Goal: Information Seeking & Learning: Understand process/instructions

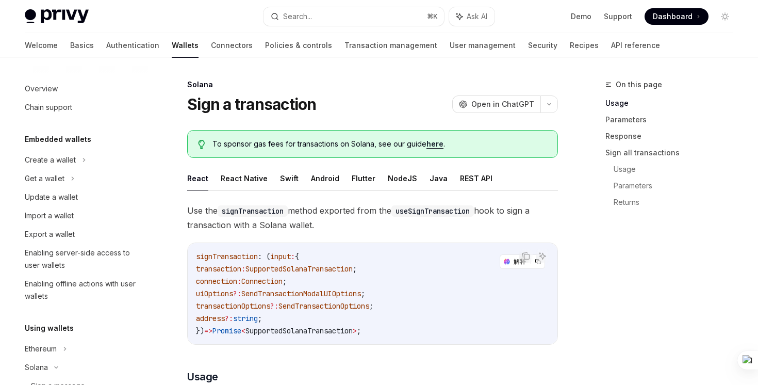
scroll to position [202, 0]
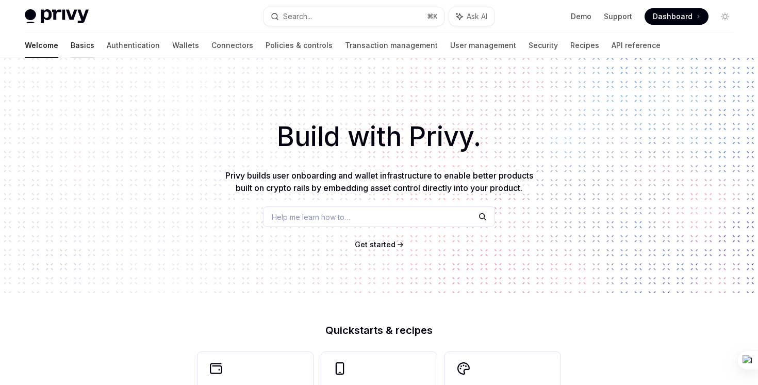
click at [71, 43] on link "Basics" at bounding box center [83, 45] width 24 height 25
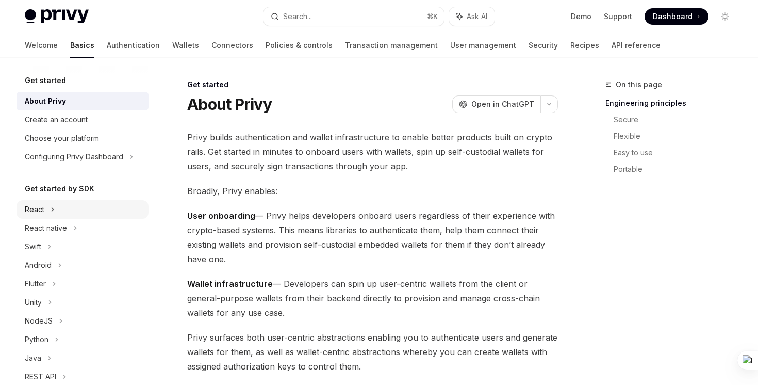
click at [54, 211] on div "React" at bounding box center [82, 209] width 132 height 19
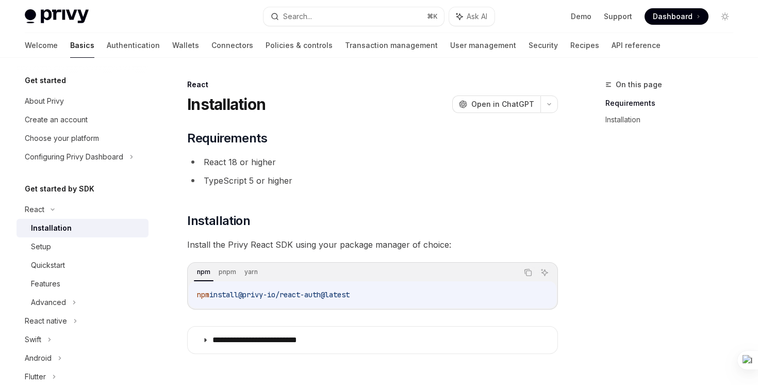
click at [122, 51] on div "Welcome Basics Authentication Wallets Connectors Policies & controls Transactio…" at bounding box center [343, 45] width 636 height 25
click at [172, 47] on link "Wallets" at bounding box center [185, 45] width 27 height 25
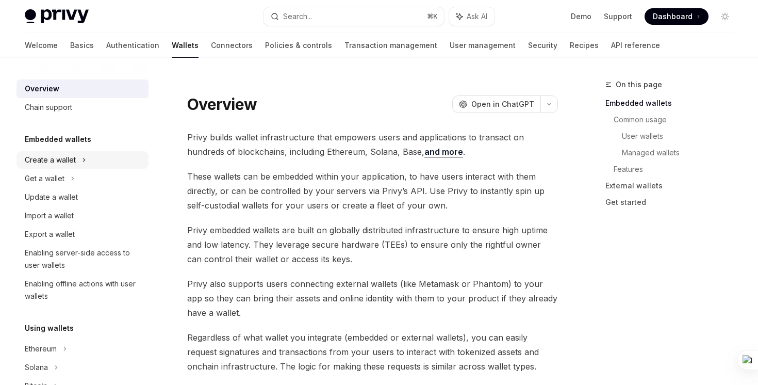
click at [58, 161] on div "Create a wallet" at bounding box center [50, 160] width 51 height 12
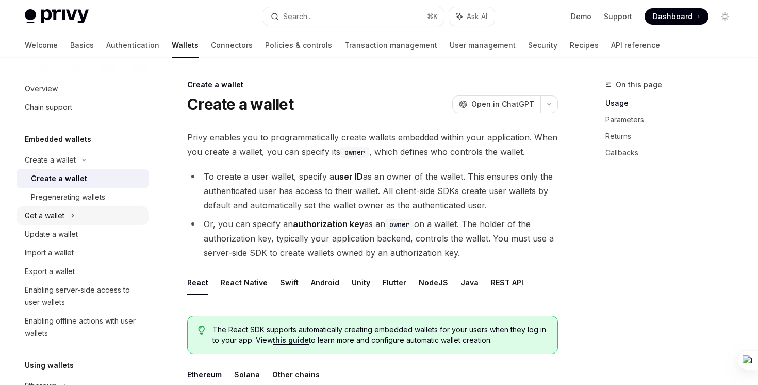
click at [71, 220] on icon at bounding box center [73, 215] width 4 height 12
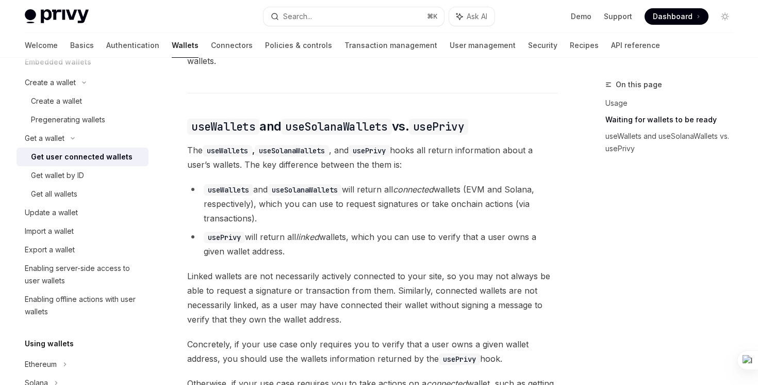
scroll to position [1009, 0]
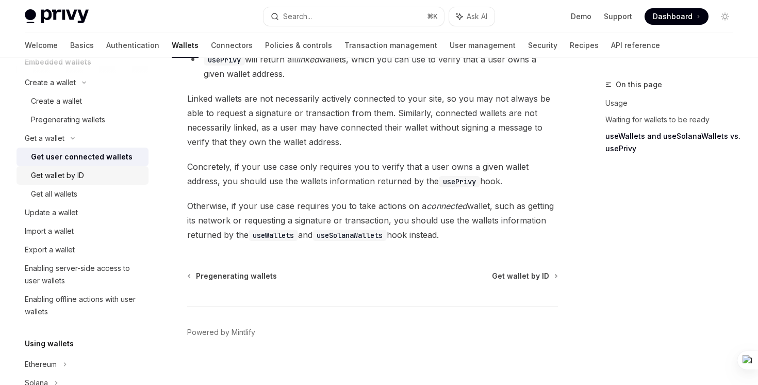
click at [90, 175] on div "Get wallet by ID" at bounding box center [86, 175] width 111 height 12
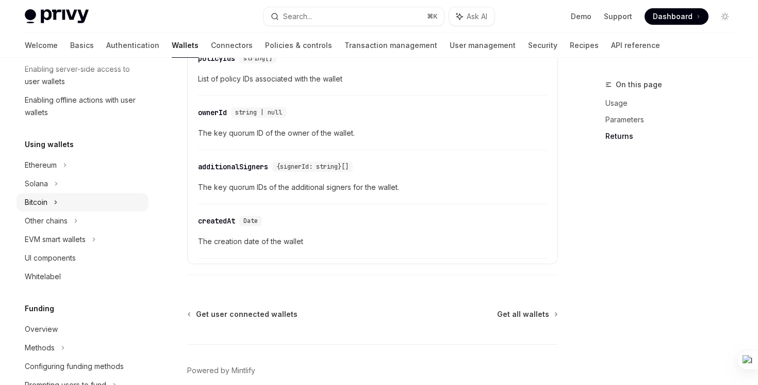
scroll to position [278, 0]
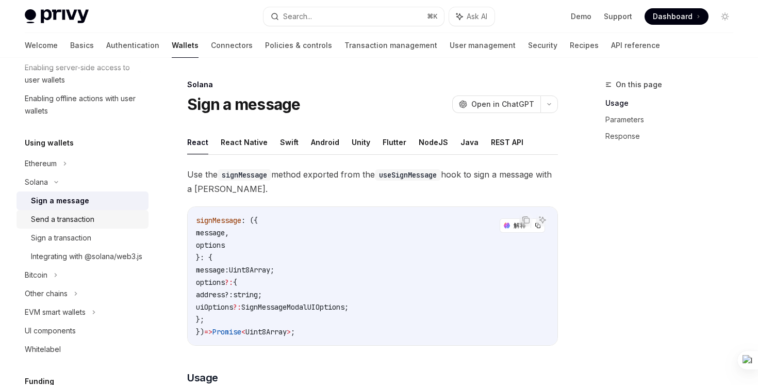
click at [89, 210] on link "Send a transaction" at bounding box center [82, 219] width 132 height 19
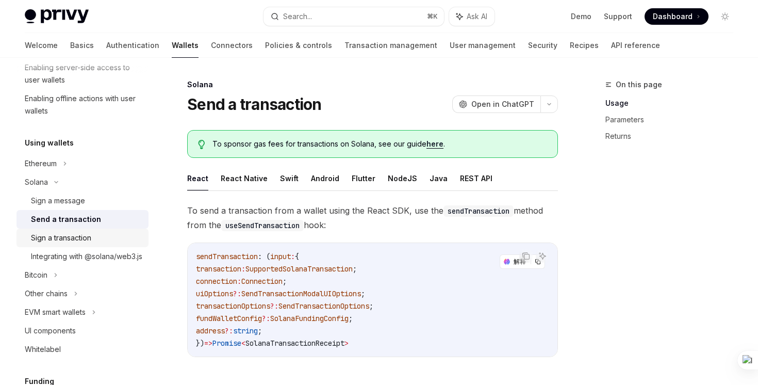
click at [89, 240] on div "Sign a transaction" at bounding box center [61, 237] width 60 height 12
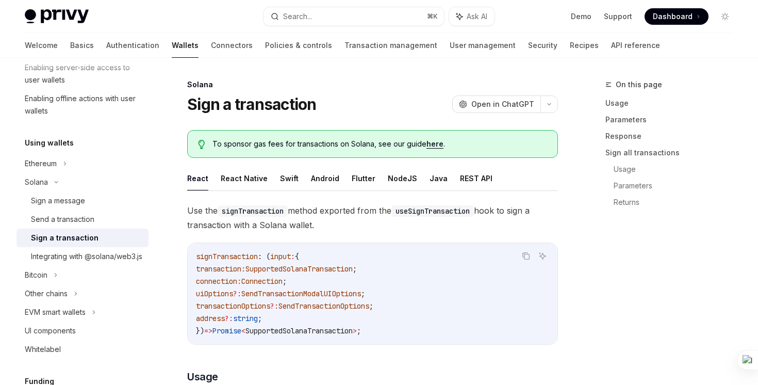
click at [89, 240] on div "Sign a transaction" at bounding box center [65, 237] width 68 height 12
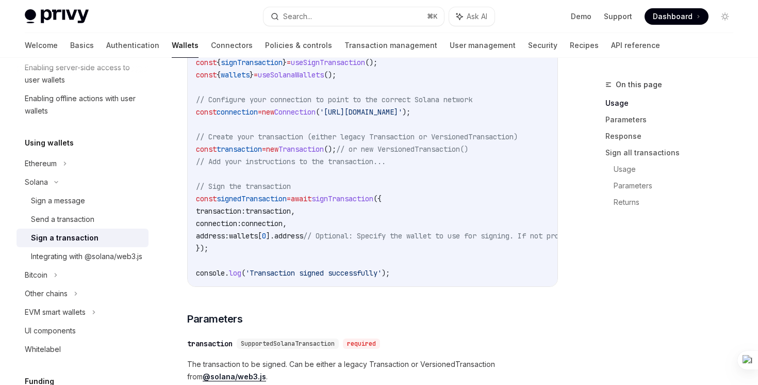
scroll to position [392, 0]
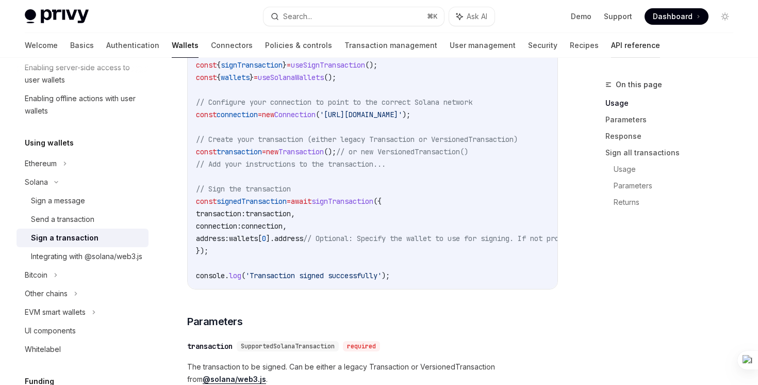
click at [611, 43] on link "API reference" at bounding box center [635, 45] width 49 height 25
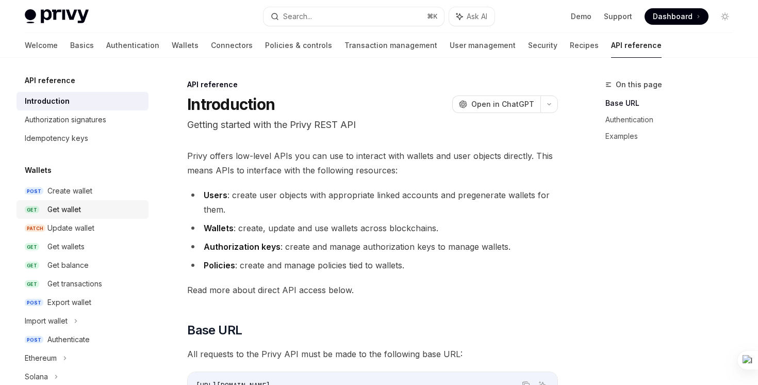
click at [76, 217] on link "GET Get wallet" at bounding box center [82, 209] width 132 height 19
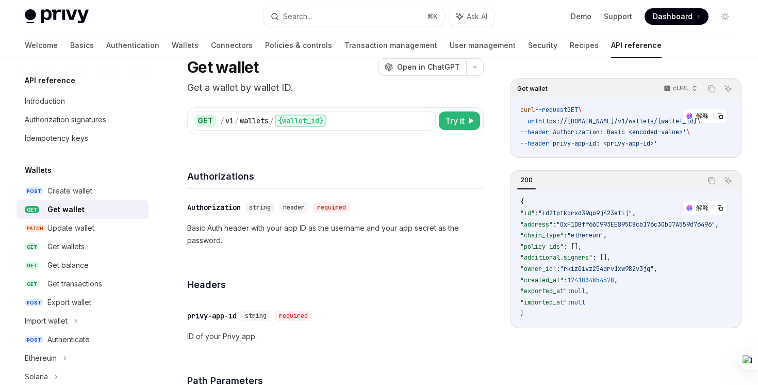
scroll to position [25, 0]
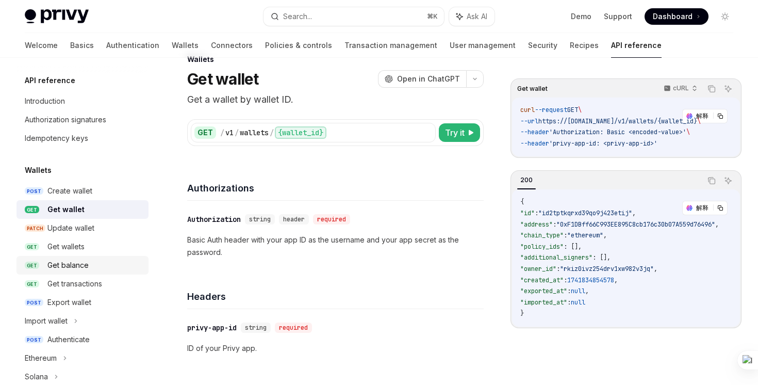
click at [96, 264] on div "Get balance" at bounding box center [94, 265] width 95 height 12
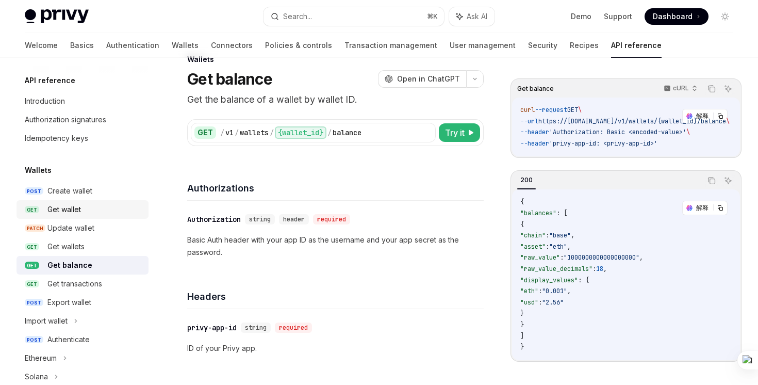
click at [101, 208] on div "Get wallet" at bounding box center [94, 209] width 95 height 12
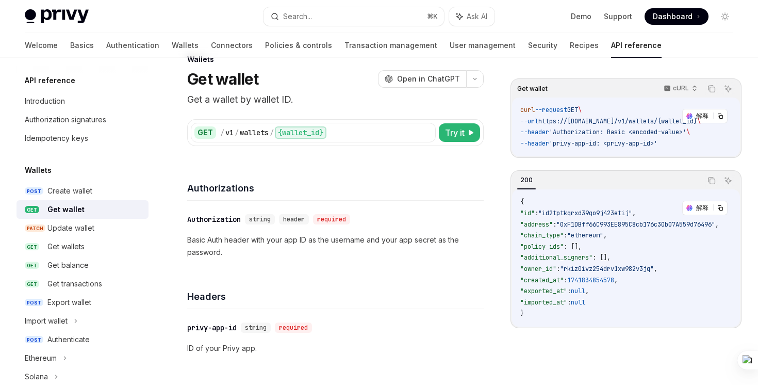
click at [101, 208] on div "Get wallet" at bounding box center [94, 209] width 95 height 12
click at [93, 250] on div "Get wallets" at bounding box center [94, 246] width 95 height 12
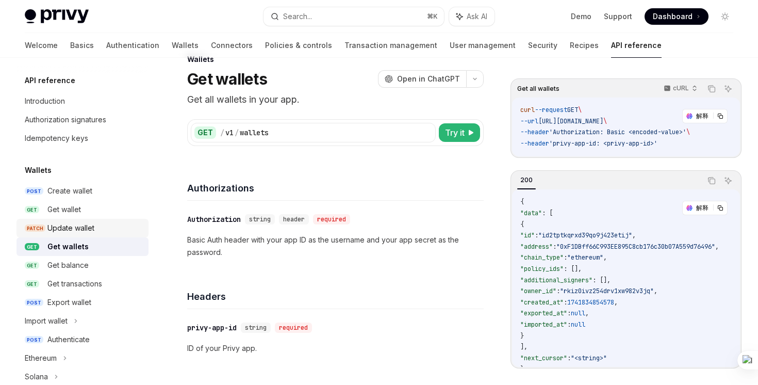
scroll to position [29, 0]
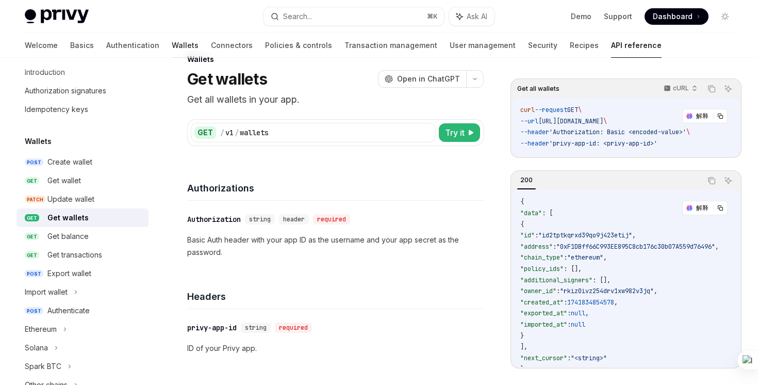
click at [172, 46] on link "Wallets" at bounding box center [185, 45] width 27 height 25
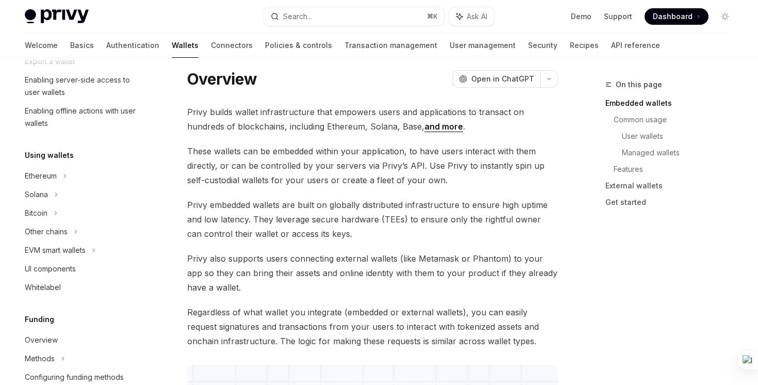
scroll to position [175, 0]
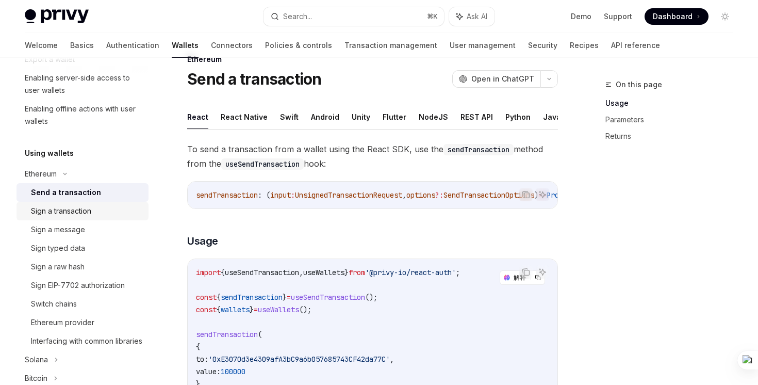
click at [104, 204] on link "Sign a transaction" at bounding box center [82, 211] width 132 height 19
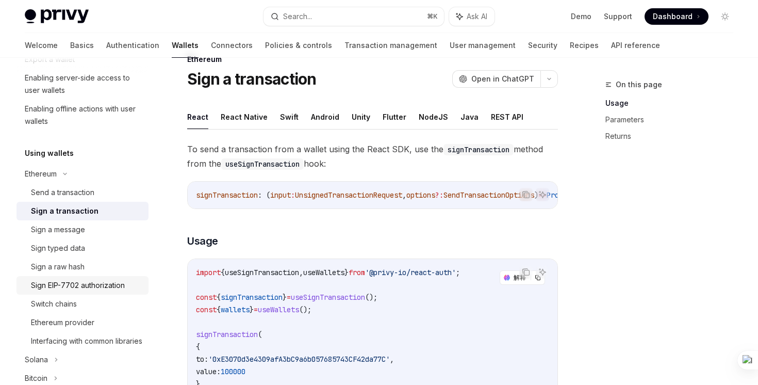
click at [121, 280] on div "Sign EIP-7702 authorization" at bounding box center [78, 285] width 94 height 12
type textarea "*"
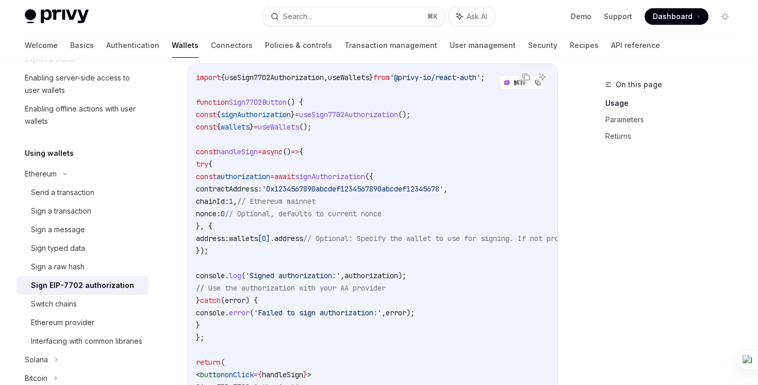
scroll to position [391, 0]
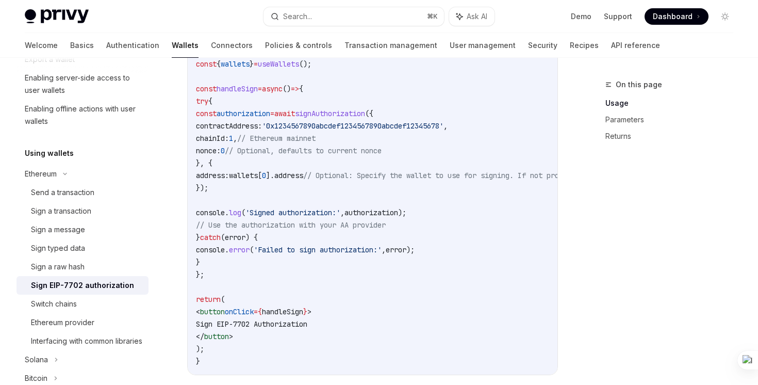
scroll to position [335, 0]
